Goal: Navigation & Orientation: Find specific page/section

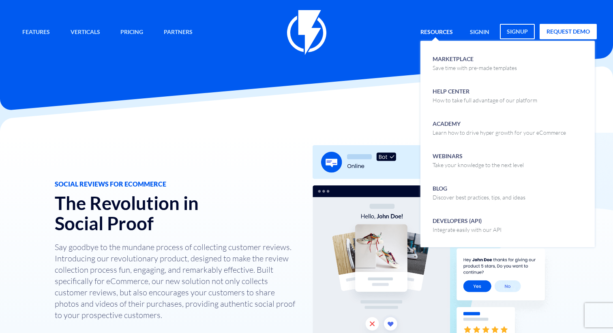
click at [436, 28] on link "Resources" at bounding box center [436, 32] width 45 height 17
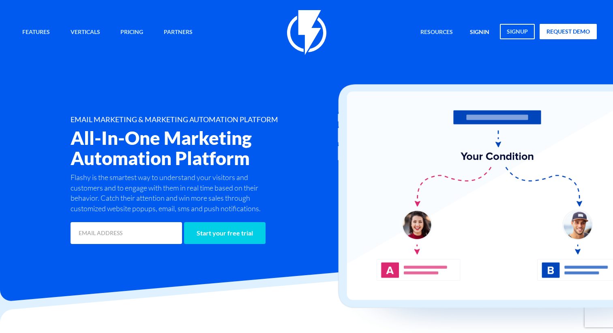
click at [483, 36] on link "signin" at bounding box center [479, 32] width 32 height 17
click at [483, 25] on link "signin" at bounding box center [479, 32] width 32 height 17
